Goal: Check status: Check status

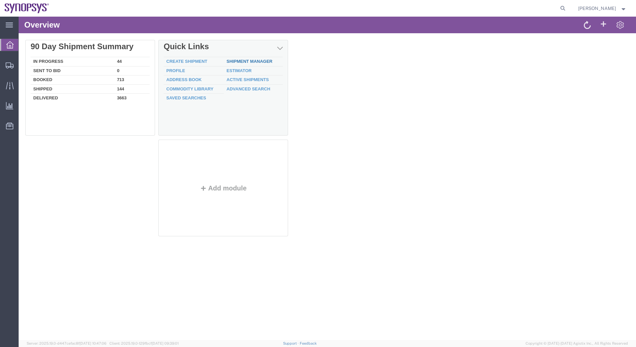
click at [256, 62] on link "Shipment Manager" at bounding box center [250, 61] width 46 height 5
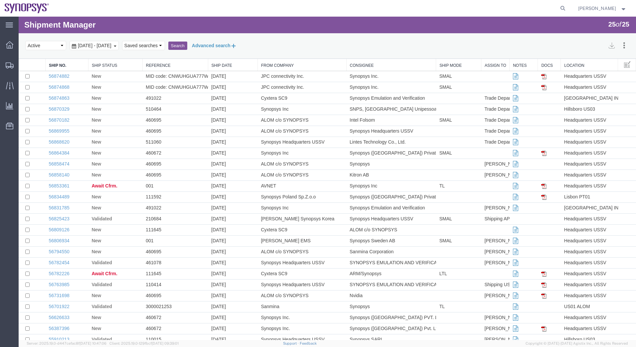
click at [234, 43] on button "Advanced search" at bounding box center [214, 45] width 54 height 11
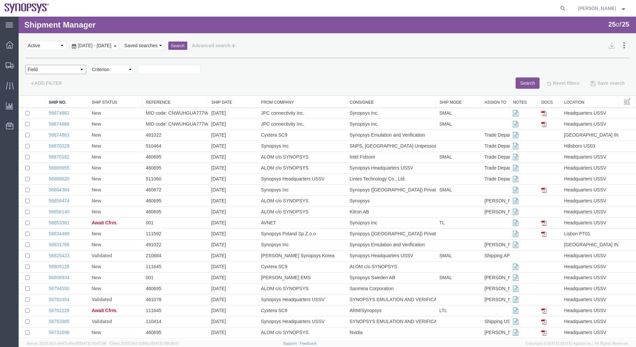
click at [50, 71] on select "Field Account Account Carrier Identifier Actual Delivery Date Actual Ship Date …" at bounding box center [55, 69] width 61 height 9
click at [362, 64] on div "Field Account Account Carrier Identifier Actual Delivery Date Actual Ship Date …" at bounding box center [327, 73] width 604 height 31
click at [41, 73] on select "Field Account Account Carrier Identifier Actual Delivery Date Actual Ship Date …" at bounding box center [55, 69] width 61 height 9
select select "shipno"
click at [25, 65] on select "Field Account Account Carrier Identifier Actual Delivery Date Actual Ship Date …" at bounding box center [55, 69] width 61 height 9
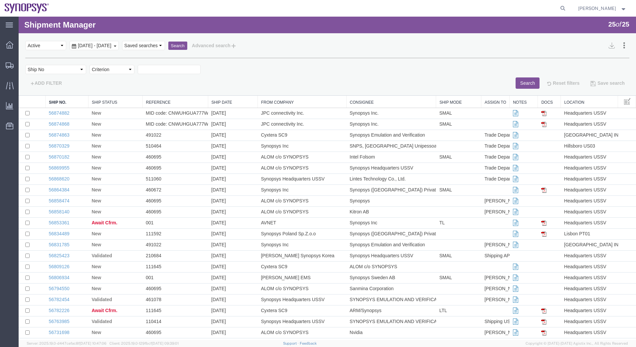
drag, startPoint x: 149, startPoint y: 86, endPoint x: 130, endPoint y: 70, distance: 25.0
click at [130, 70] on select "Criterion contains does not contain is is blank is not blank starts with" at bounding box center [111, 69] width 45 height 9
select select "is"
click at [89, 65] on select "Criterion contains does not contain is is blank is not blank starts with" at bounding box center [111, 69] width 45 height 9
paste input "56863280"
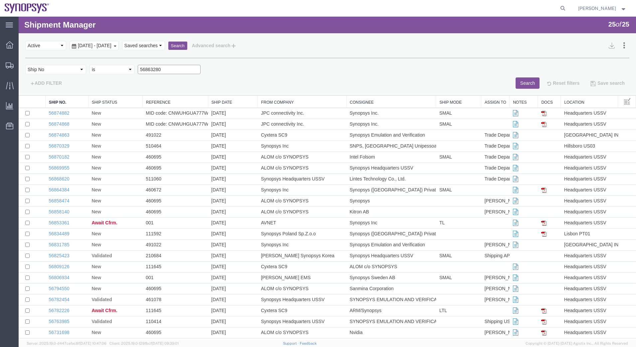
type input "56863280"
click at [187, 47] on button "Search" at bounding box center [177, 46] width 19 height 9
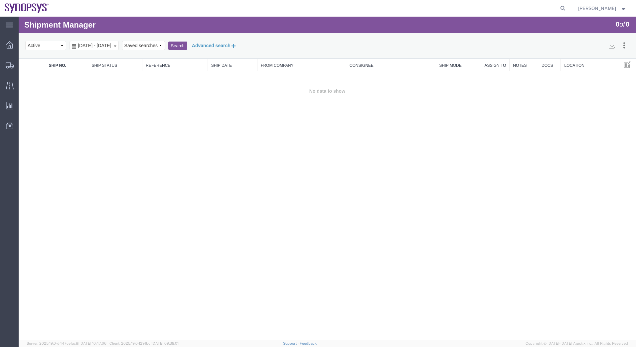
click at [242, 48] on button "Advanced search" at bounding box center [214, 45] width 54 height 11
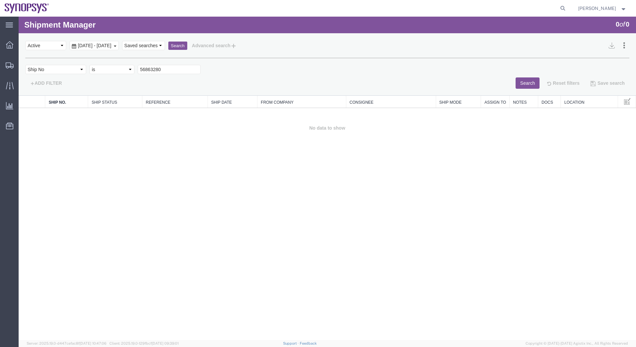
click at [518, 85] on button "Search" at bounding box center [528, 83] width 24 height 11
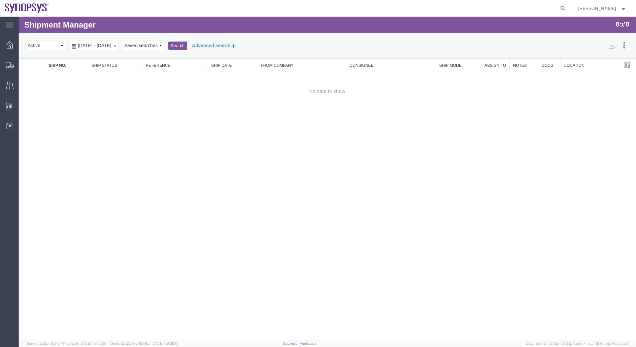
click at [242, 46] on button "Advanced search" at bounding box center [214, 45] width 54 height 11
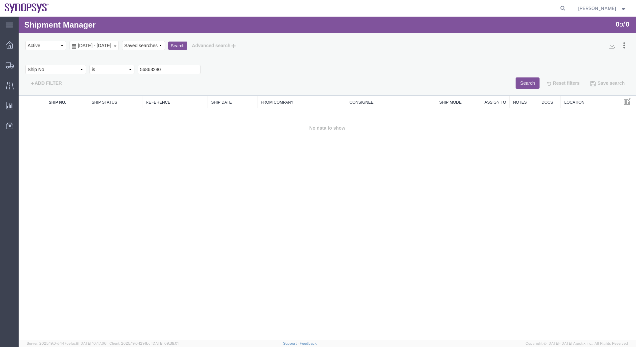
click at [519, 80] on button "Search" at bounding box center [528, 83] width 24 height 11
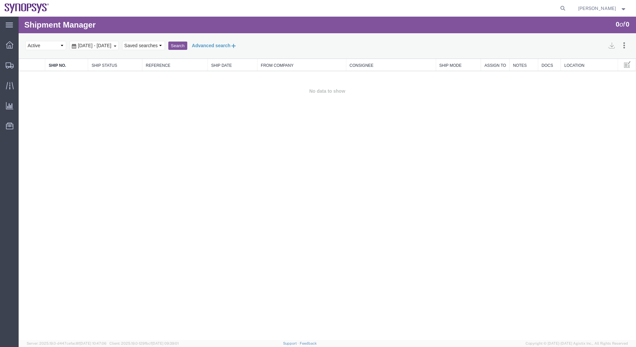
click at [242, 44] on button "Advanced search" at bounding box center [214, 45] width 54 height 11
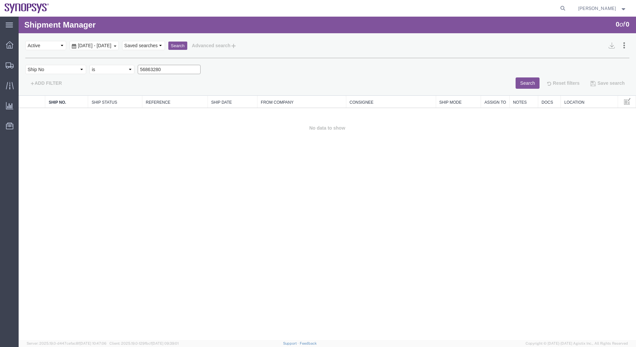
drag, startPoint x: 184, startPoint y: 68, endPoint x: -1, endPoint y: 63, distance: 185.3
click at [19, 63] on html "Shipment Manager 0 of 0 Search Assign To Batch Processing Cancel Shipments Cons…" at bounding box center [327, 179] width 617 height 324
click at [529, 81] on button "Search" at bounding box center [528, 83] width 24 height 11
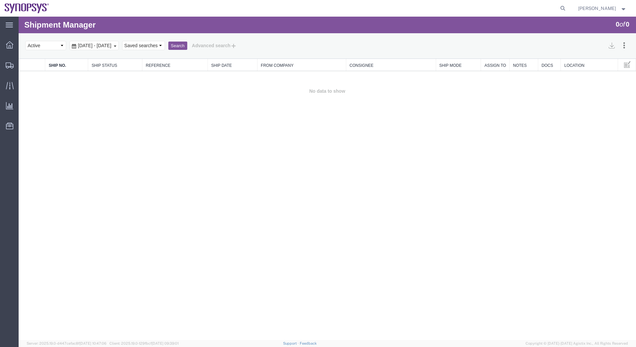
click at [187, 45] on button "Search" at bounding box center [177, 46] width 19 height 9
click at [60, 47] on select "Select status Active All Shipments Approved Booked Canceled Delivered Denied Ne…" at bounding box center [45, 45] width 41 height 9
select select "ALL"
click at [25, 41] on select "Select status Active All Shipments Approved Booked Canceled Delivered Denied Ne…" at bounding box center [45, 45] width 41 height 9
click at [242, 42] on button "Advanced search" at bounding box center [214, 45] width 54 height 11
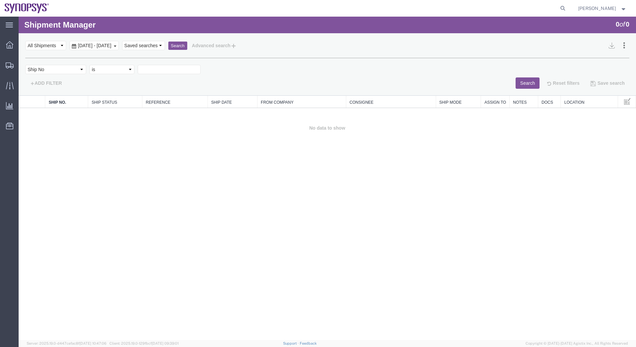
click at [186, 67] on div "Field Account Account Carrier Identifier Actual Delivery Date Actual Ship Date …" at bounding box center [327, 73] width 604 height 31
click at [184, 69] on input "text" at bounding box center [169, 69] width 63 height 9
drag, startPoint x: 184, startPoint y: 69, endPoint x: 168, endPoint y: 63, distance: 17.7
click at [168, 63] on div "Field Account Account Carrier Identifier Actual Delivery Date Actual Ship Date …" at bounding box center [327, 73] width 604 height 31
drag, startPoint x: 181, startPoint y: 62, endPoint x: 174, endPoint y: 67, distance: 8.3
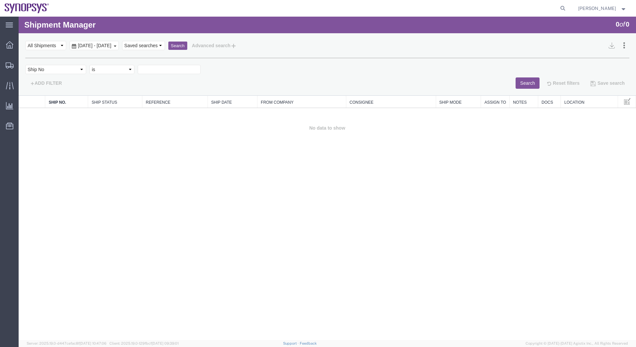
click at [180, 63] on div "Field Account Account Carrier Identifier Actual Delivery Date Actual Ship Date …" at bounding box center [327, 73] width 604 height 31
click at [172, 68] on input "text" at bounding box center [169, 69] width 63 height 9
type input "5683280"
click at [518, 83] on button "Search" at bounding box center [528, 83] width 24 height 11
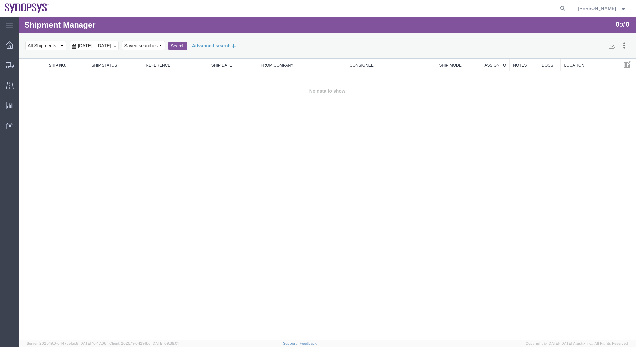
click at [228, 47] on button "Advanced search" at bounding box center [214, 45] width 54 height 11
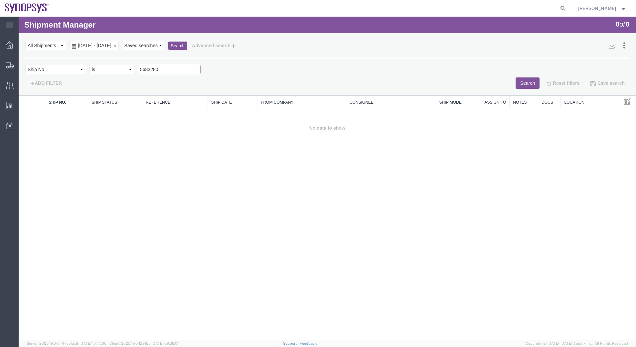
click at [148, 70] on input "5683280" at bounding box center [169, 69] width 63 height 9
type input "56863280"
click at [518, 82] on button "Search" at bounding box center [528, 83] width 24 height 11
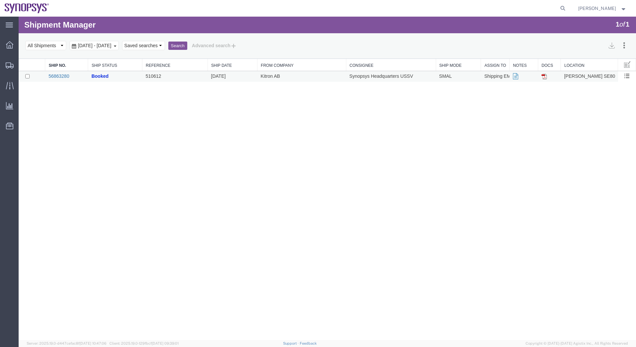
click at [56, 74] on link "56863280" at bounding box center [59, 76] width 21 height 5
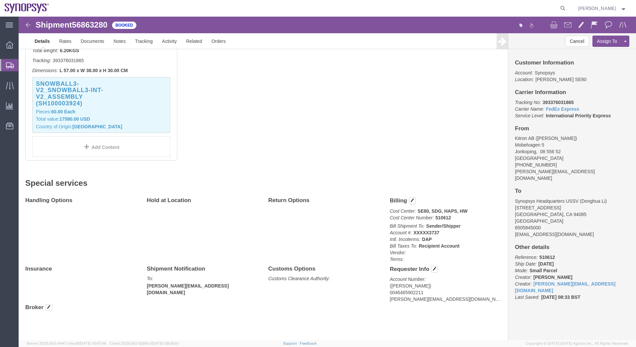
scroll to position [188, 0]
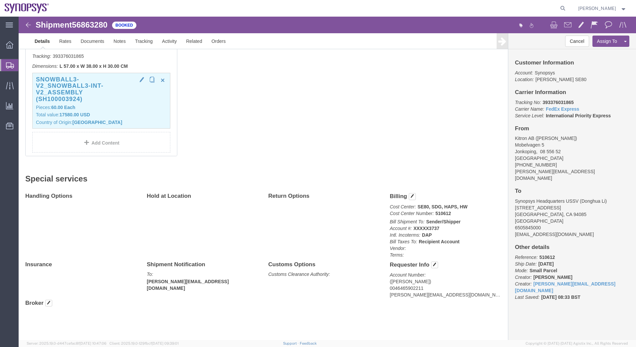
click h3 "Snowball3-V2_Snowball3-Int-V2_Assembly (SH100003924)"
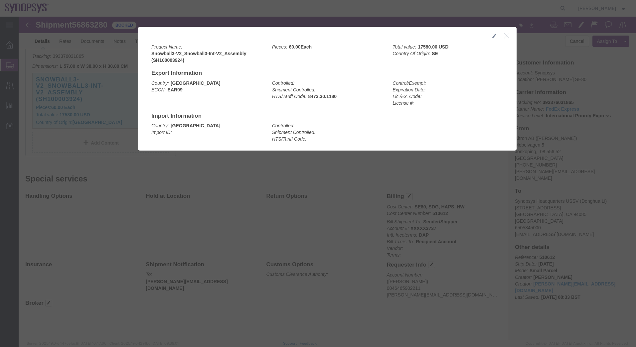
click icon "button"
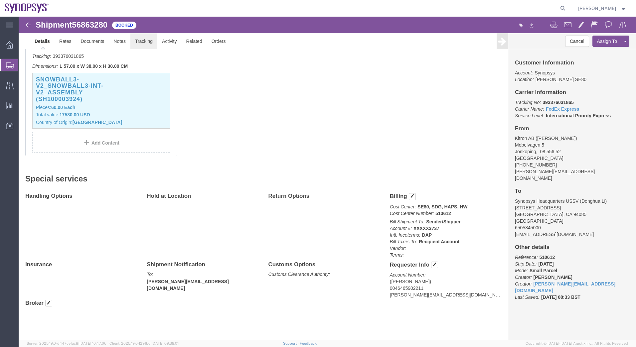
click link "Tracking"
